Goal: Task Accomplishment & Management: Use online tool/utility

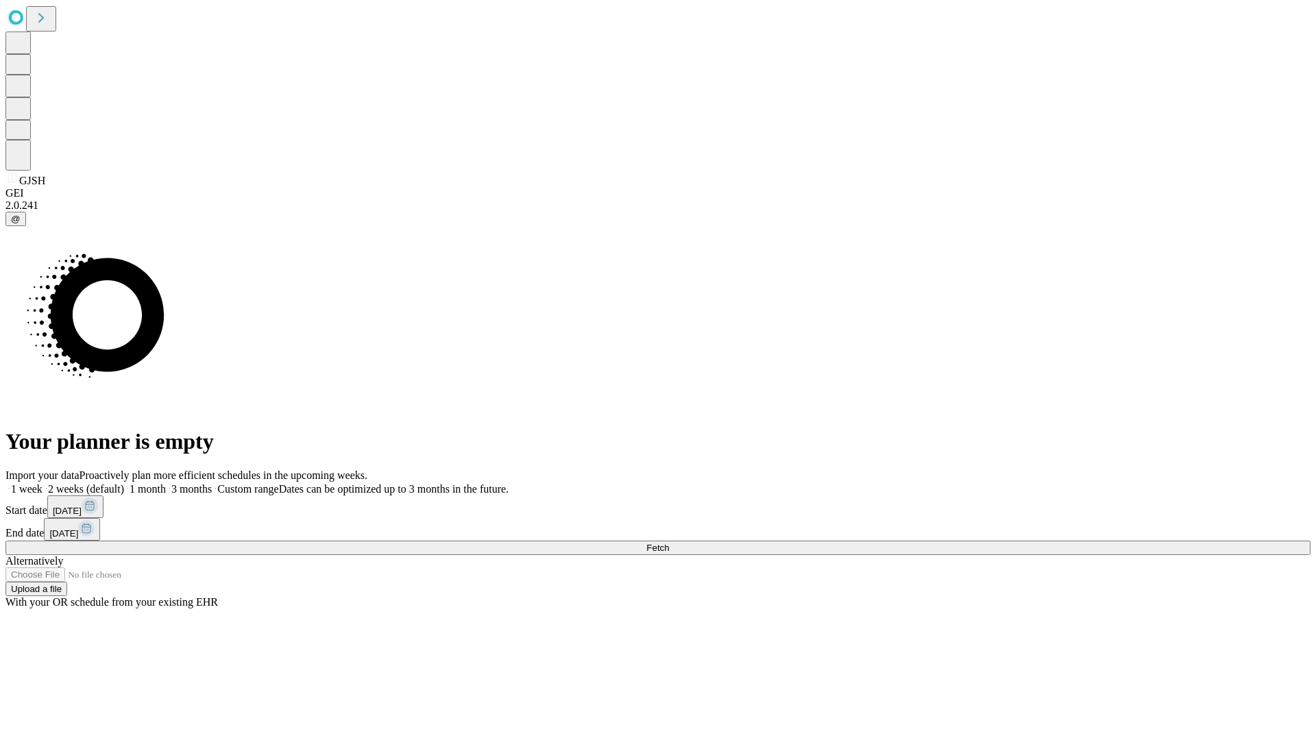
click at [669, 543] on span "Fetch" at bounding box center [657, 548] width 23 height 10
